Goal: Task Accomplishment & Management: Manage account settings

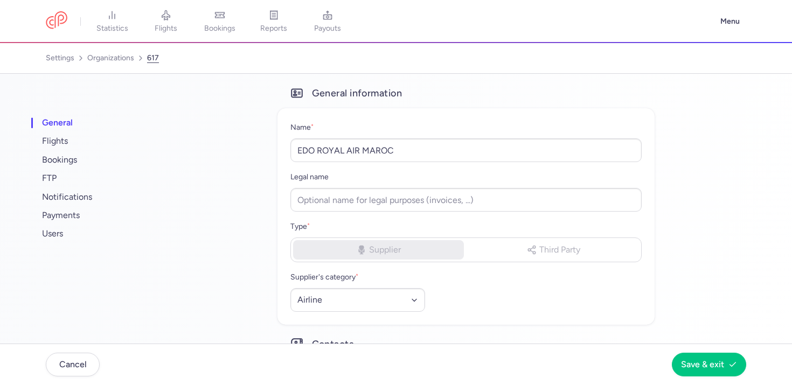
select select "AIRLINE"
select select "ma"
click at [92, 201] on span "notifications" at bounding box center [107, 197] width 135 height 18
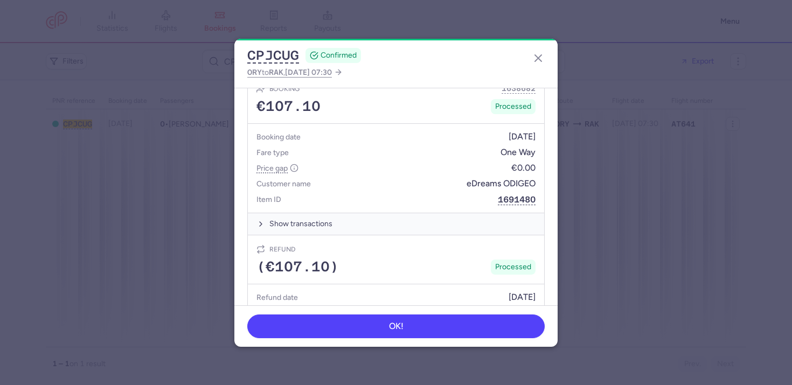
scroll to position [564, 0]
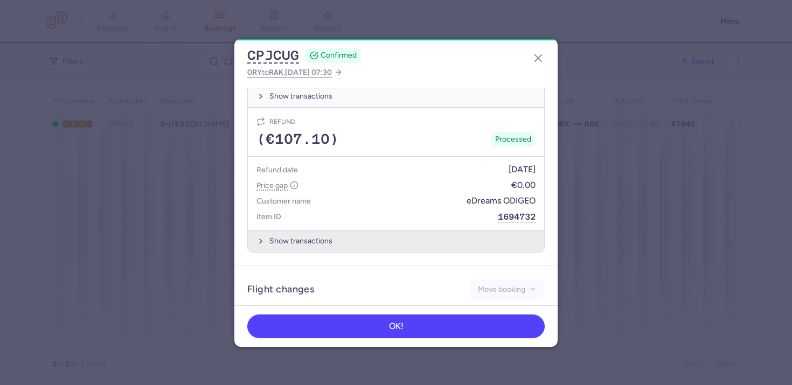
click at [391, 230] on button "Show transactions" at bounding box center [396, 241] width 296 height 22
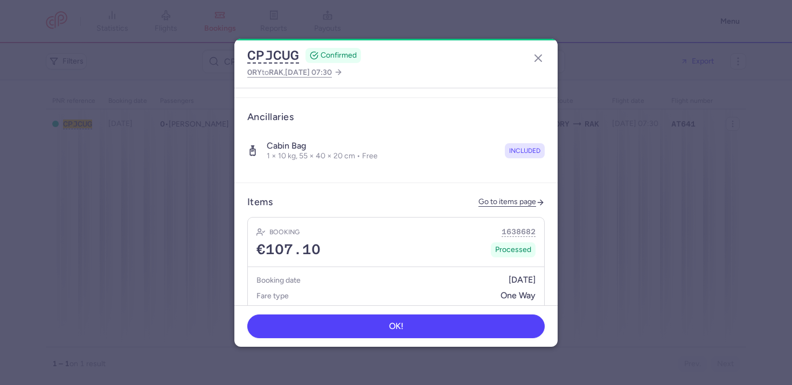
scroll to position [288, 0]
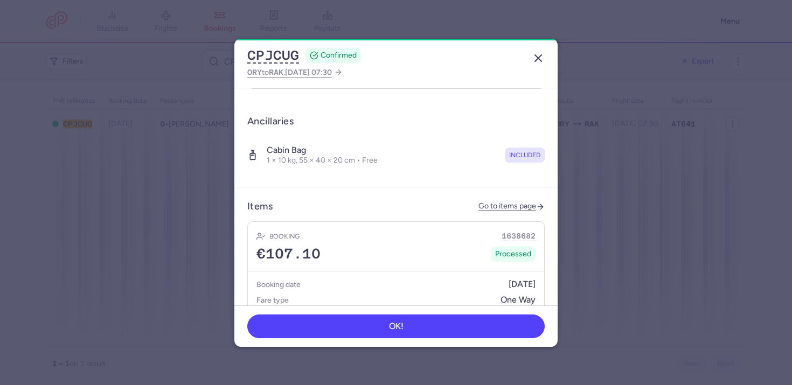
click at [538, 66] on button "button" at bounding box center [538, 58] width 17 height 17
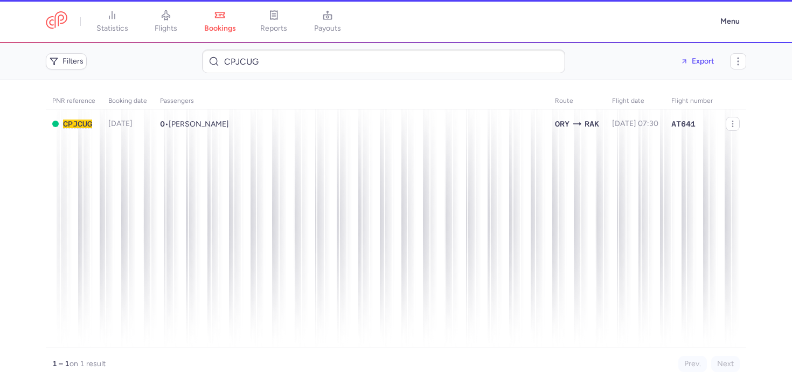
click at [537, 54] on dialog "CPJCUG CONFIRMED ORY to RAK , 2025 Aug 21, 07:30 General information Summary CP…" at bounding box center [396, 193] width 758 height 308
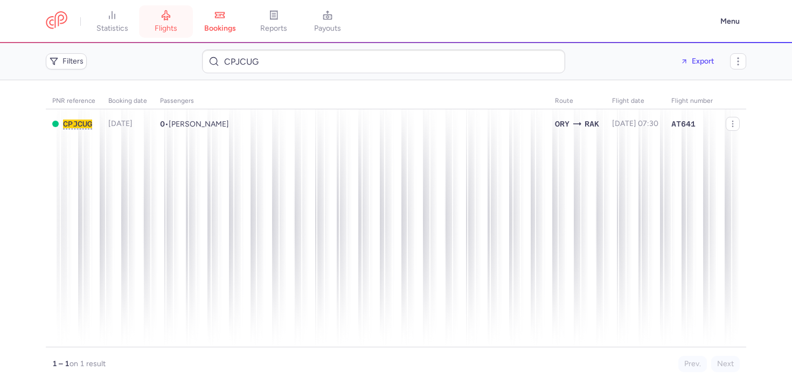
click at [163, 14] on icon at bounding box center [166, 15] width 11 height 11
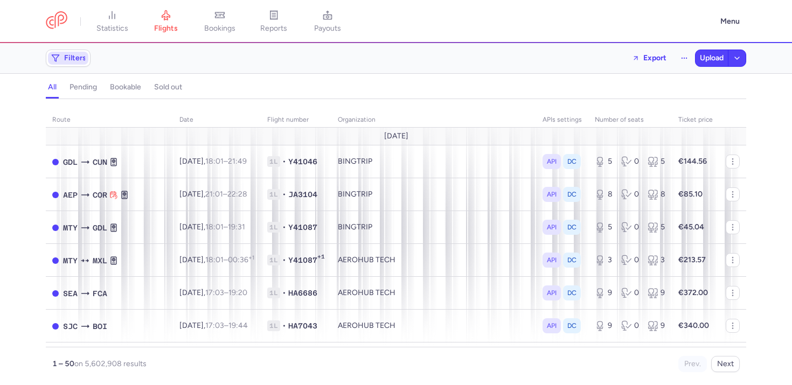
click at [64, 54] on span "Filters" at bounding box center [75, 58] width 22 height 9
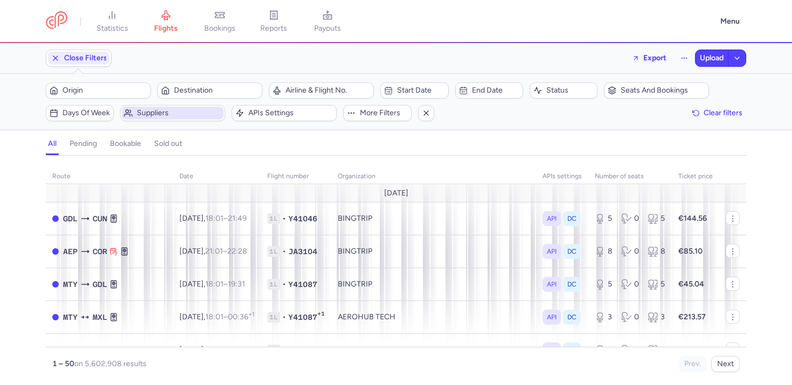
click at [145, 117] on span "Suppliers" at bounding box center [179, 113] width 85 height 9
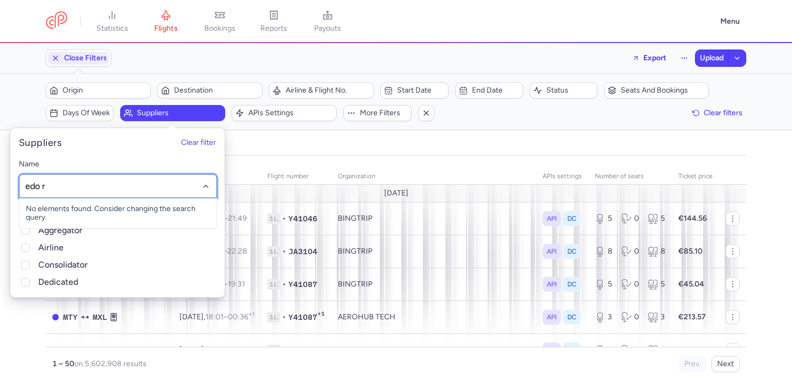
type input "edo ro"
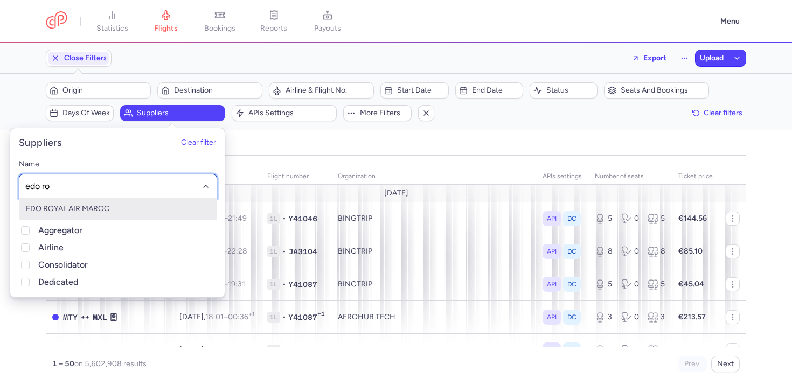
click at [86, 212] on span "EDO ROYAL AIR MAROC" at bounding box center [68, 208] width 84 height 9
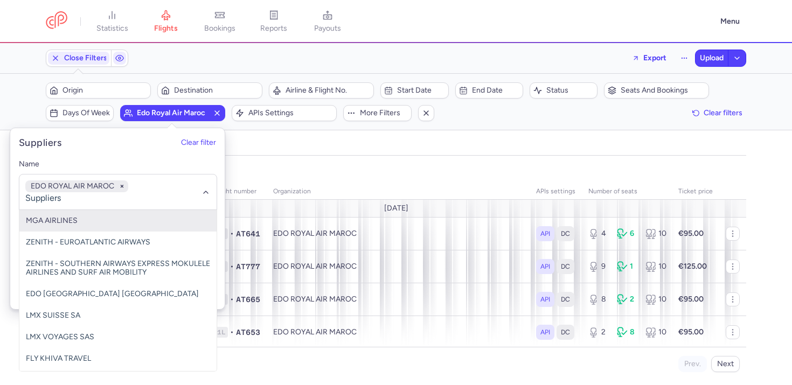
click at [532, 159] on div "organizations names: EDO ROYAL AIR MAROC route date Flight number organization …" at bounding box center [396, 271] width 792 height 230
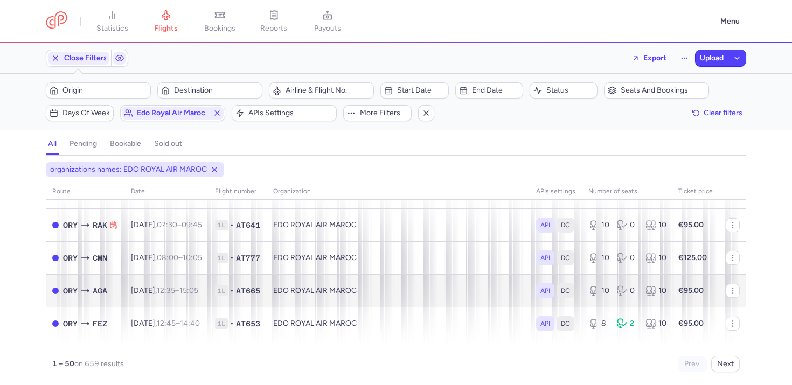
scroll to position [1513, 0]
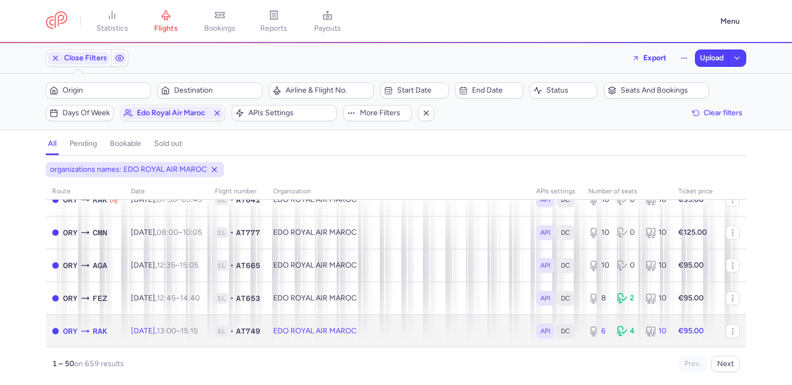
click at [544, 340] on td "API DC" at bounding box center [556, 331] width 52 height 33
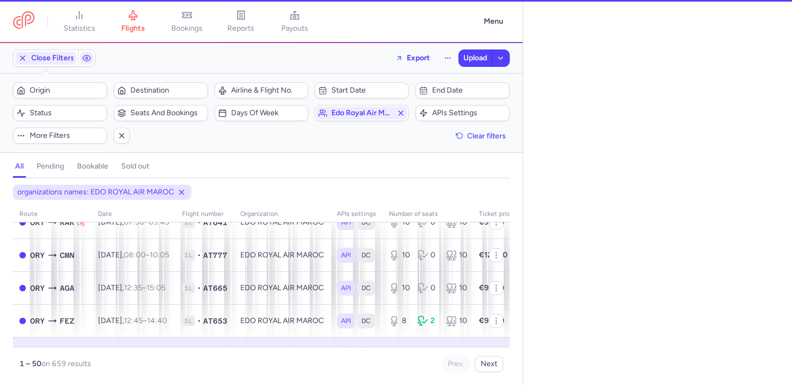
select select "days"
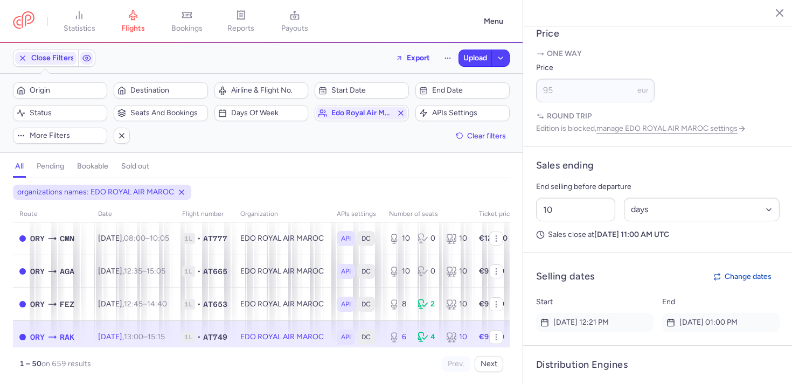
scroll to position [1544, 0]
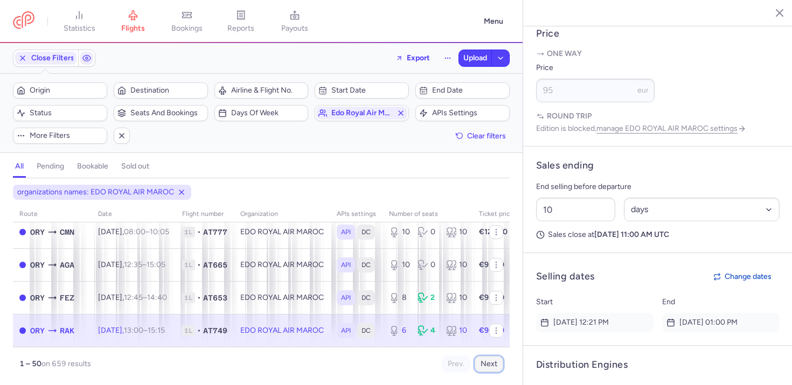
click at [487, 362] on button "Next" at bounding box center [489, 364] width 29 height 16
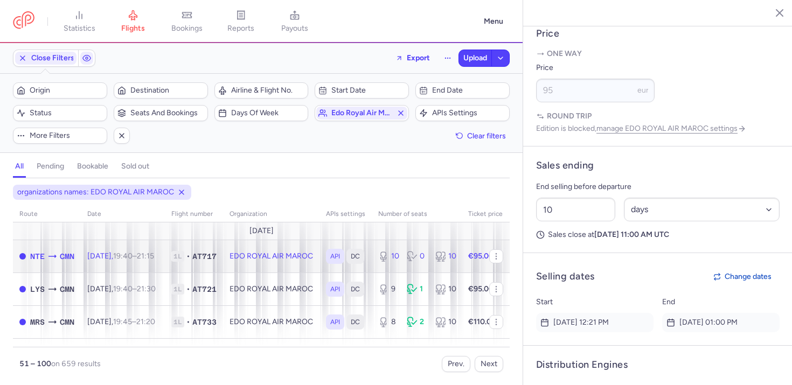
click at [103, 245] on td "Thu, 21 Aug, 19:40 – 21:15 +0" at bounding box center [123, 256] width 84 height 33
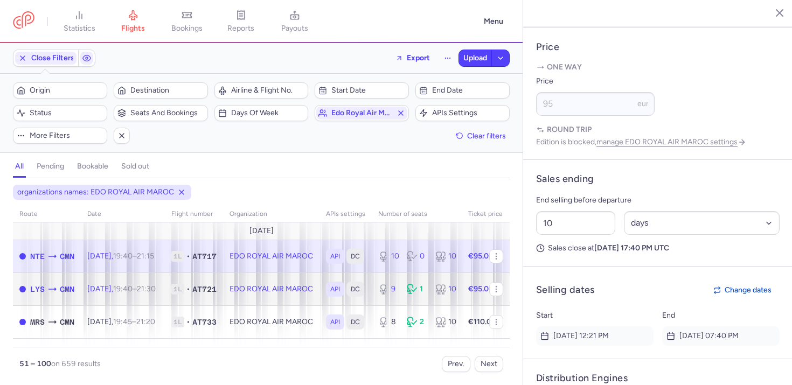
click at [109, 278] on td "Thu, 21 Aug, 19:40 – 21:30 +0" at bounding box center [123, 289] width 84 height 33
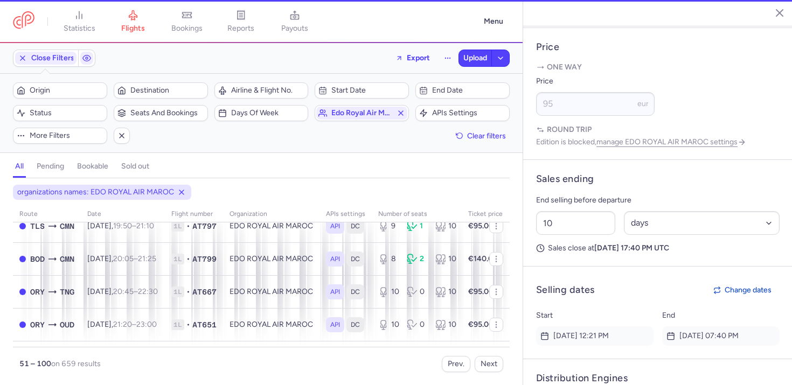
scroll to position [135, 0]
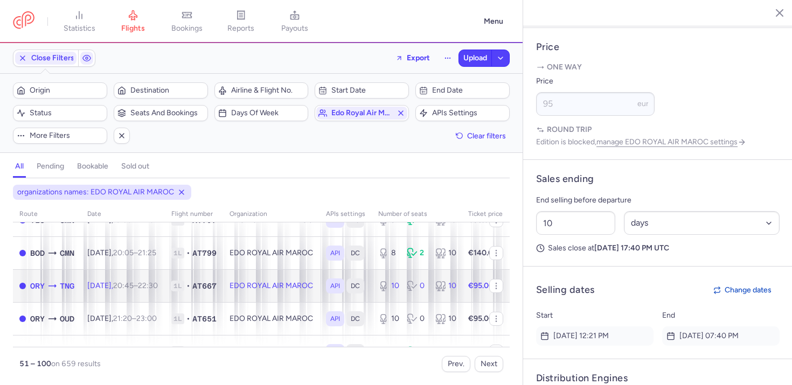
click at [111, 295] on td "Thu, 21 Aug, 20:45 – 22:30 +0" at bounding box center [123, 285] width 84 height 33
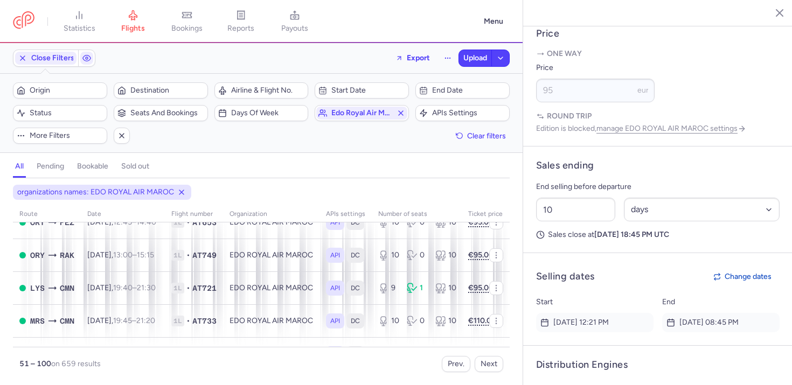
scroll to position [475, 0]
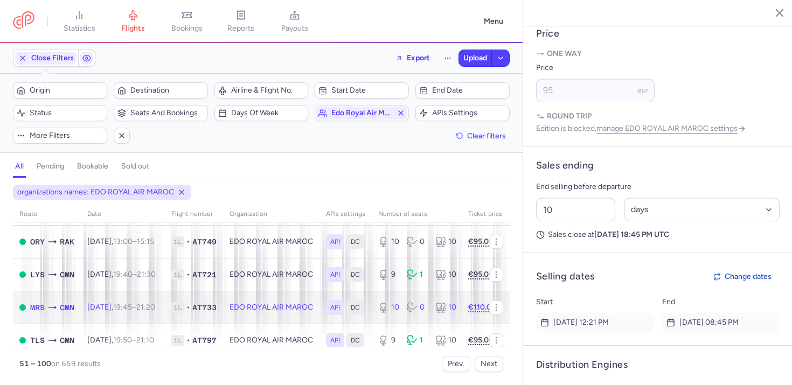
click at [112, 297] on td "Fri, 22 Aug, 19:45 – 21:20 +0" at bounding box center [123, 307] width 84 height 33
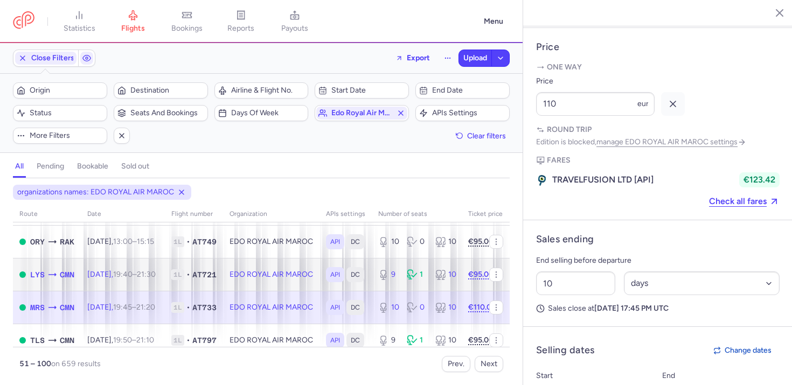
click at [122, 276] on span "Fri, 22 Aug, 19:40 – 21:30 +0" at bounding box center [121, 274] width 68 height 9
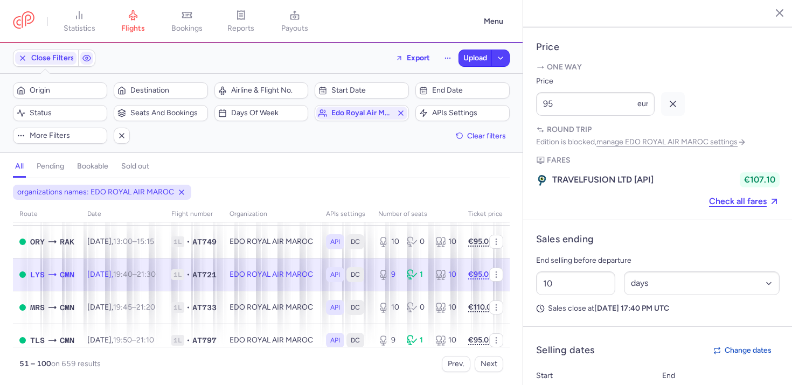
scroll to position [581, 0]
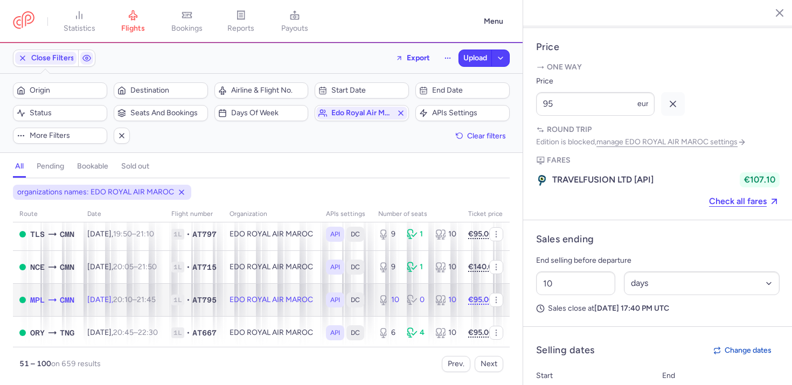
click at [115, 310] on td "Fri, 22 Aug, 20:10 – 21:45 +0" at bounding box center [123, 299] width 84 height 33
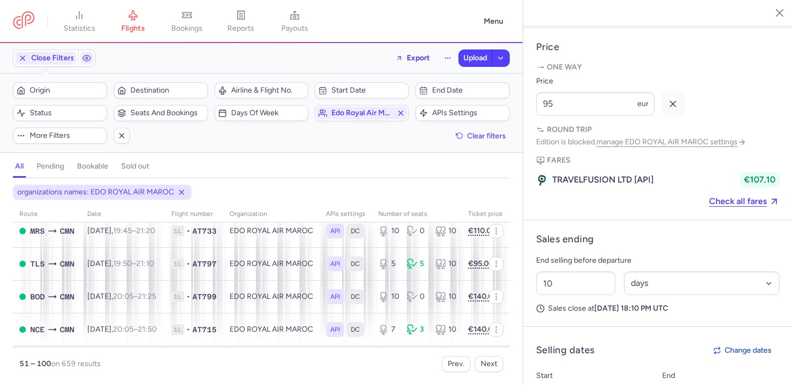
scroll to position [1191, 0]
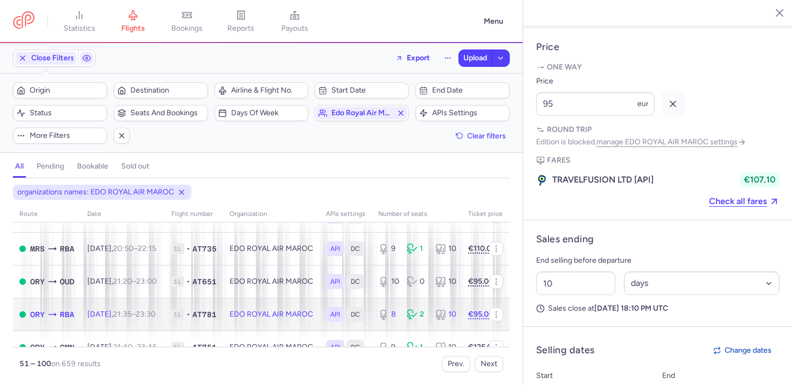
click at [115, 311] on span "Sat, 23 Aug, 21:35 – 23:30 +0" at bounding box center [121, 314] width 68 height 9
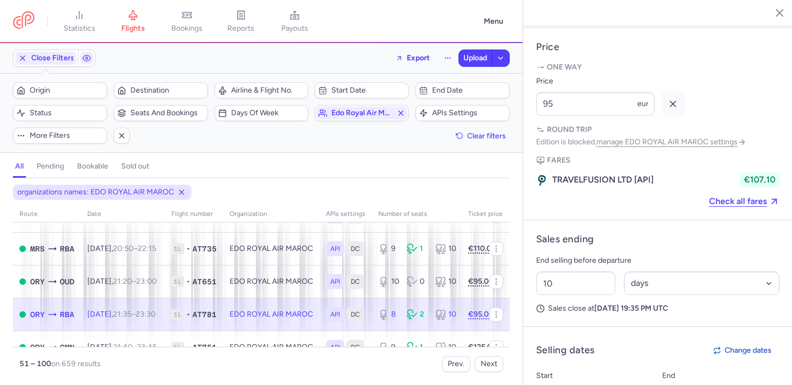
scroll to position [1544, 0]
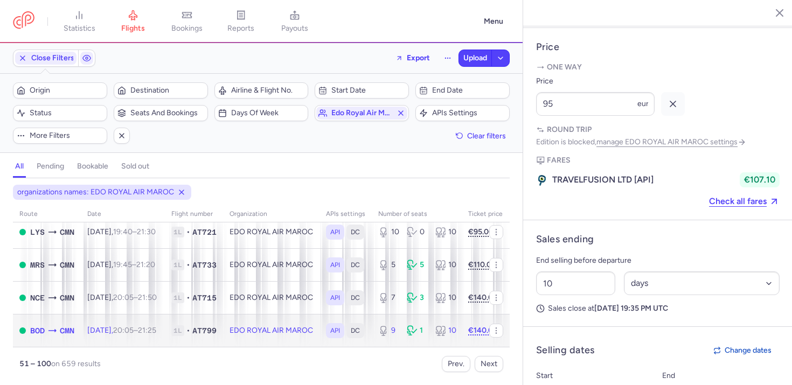
click at [115, 314] on td "Sun, 24 Aug, 20:05 – 21:25 +0" at bounding box center [123, 330] width 84 height 33
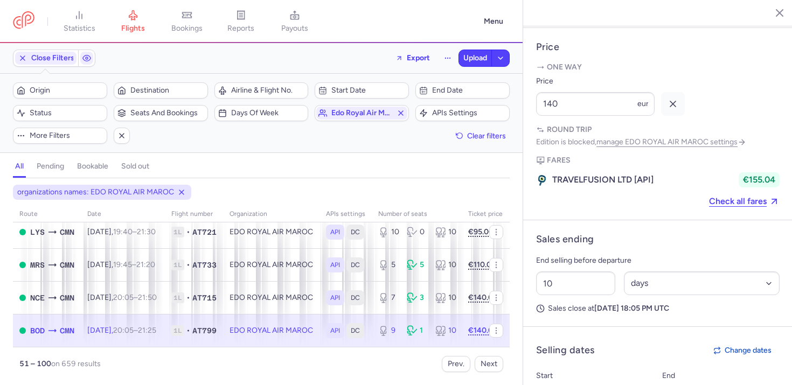
click at [501, 372] on div "Prev. Next" at bounding box center [382, 364] width 242 height 16
click at [496, 368] on button "Next" at bounding box center [489, 364] width 29 height 16
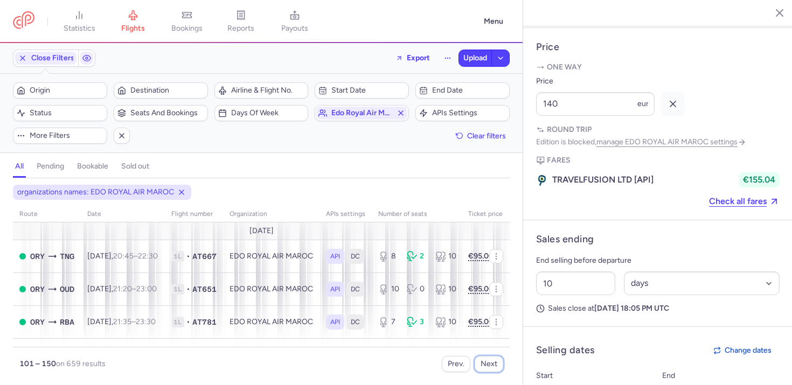
scroll to position [725, 0]
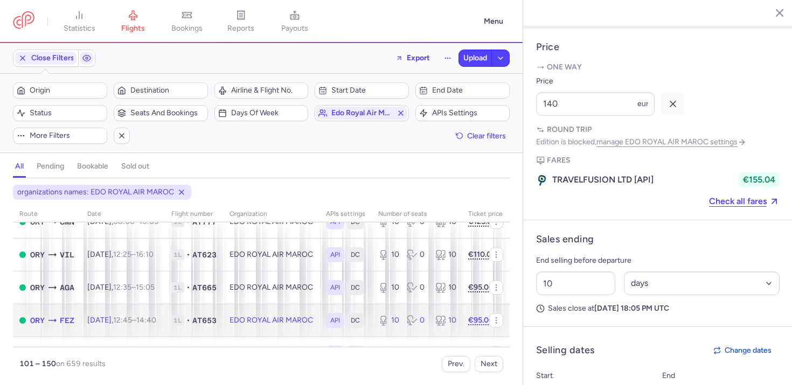
click at [223, 306] on td "1L • AT653" at bounding box center [194, 320] width 58 height 33
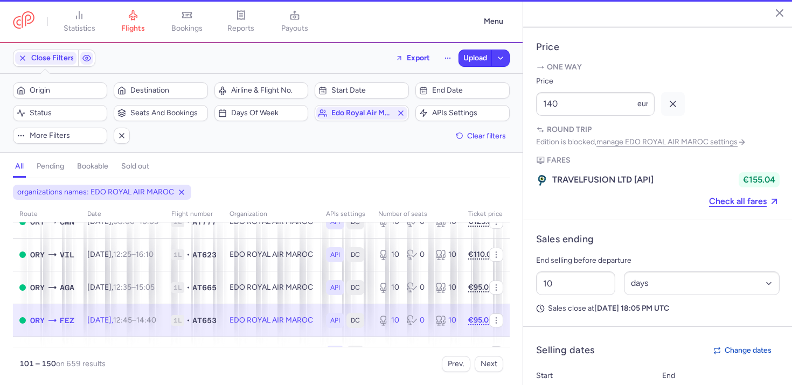
type input "10"
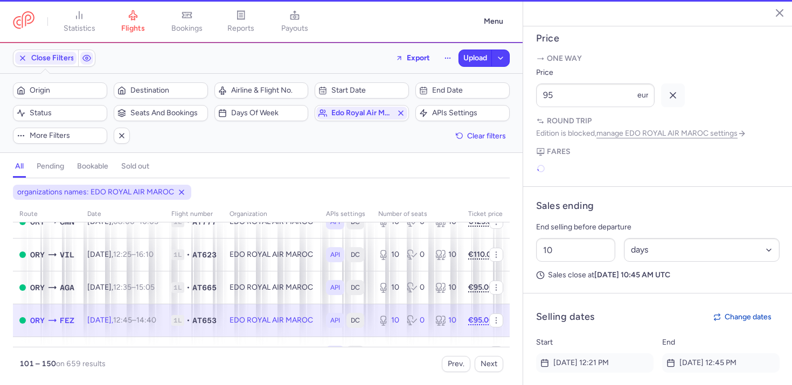
scroll to position [1544, 0]
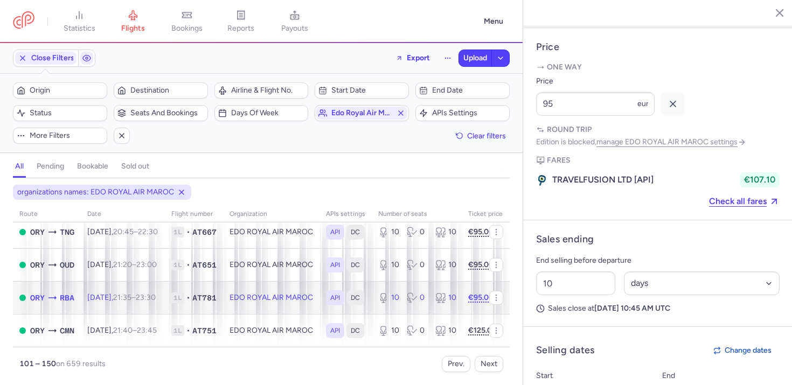
click at [223, 306] on td "1L • AT781" at bounding box center [194, 297] width 58 height 33
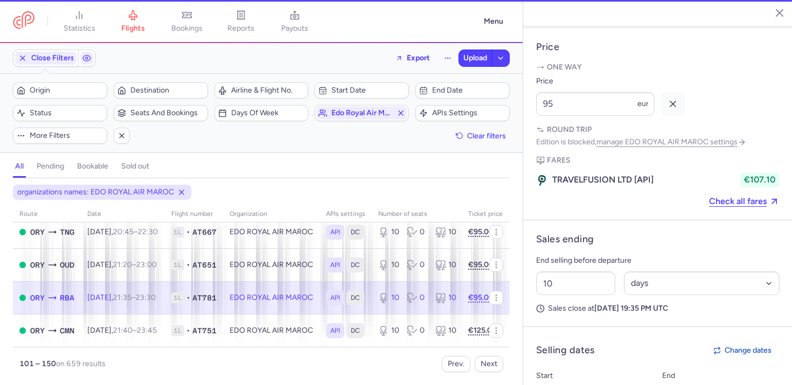
click at [320, 306] on td "1L • AT781" at bounding box center [346, 297] width 52 height 33
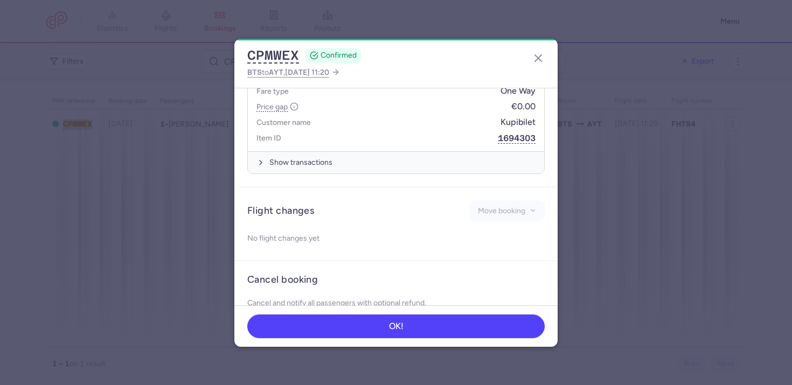
scroll to position [456, 0]
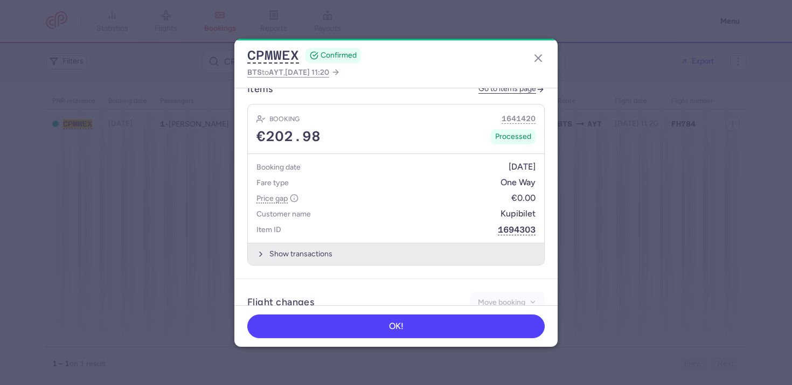
click at [391, 243] on button "Show transactions" at bounding box center [396, 254] width 296 height 22
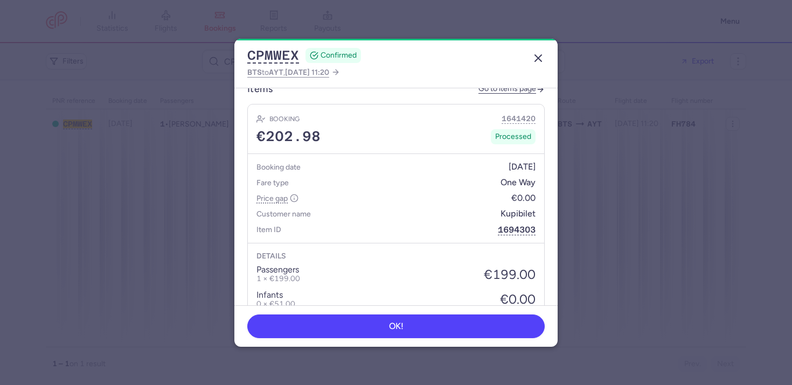
click at [538, 65] on button "button" at bounding box center [538, 58] width 17 height 17
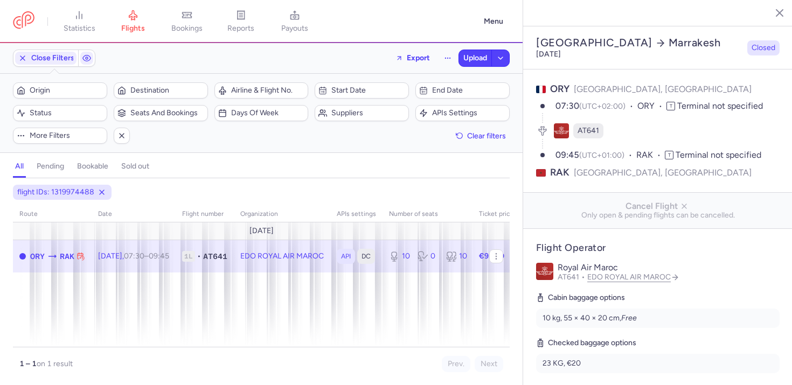
select select "days"
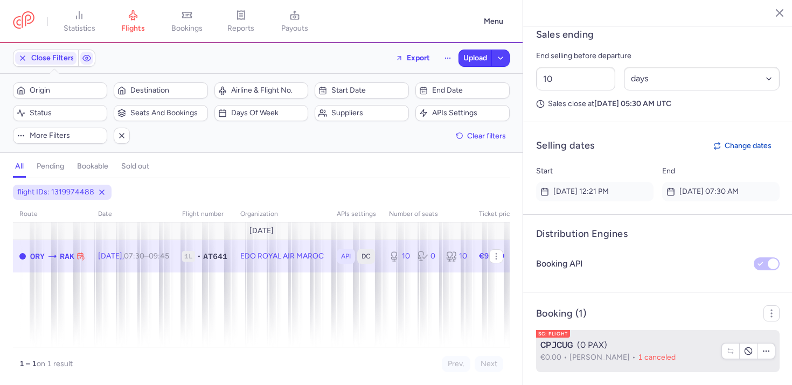
click at [626, 354] on span "Chahrazad KADDOURI LEBRAZI" at bounding box center [604, 357] width 68 height 9
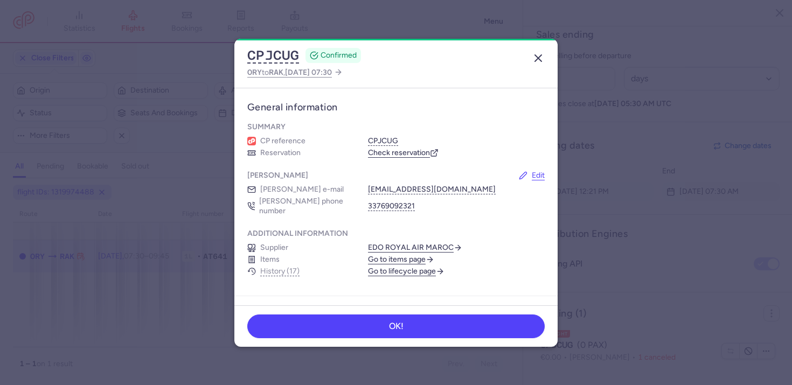
click at [541, 60] on icon "button" at bounding box center [538, 58] width 13 height 13
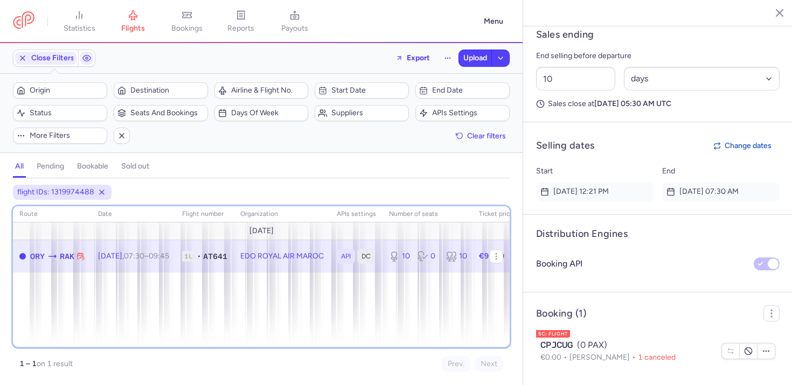
click at [351, 324] on div "route date Flight number organization APIs settings number of seats Ticket pric…" at bounding box center [261, 276] width 497 height 141
